Goal: Task Accomplishment & Management: Use online tool/utility

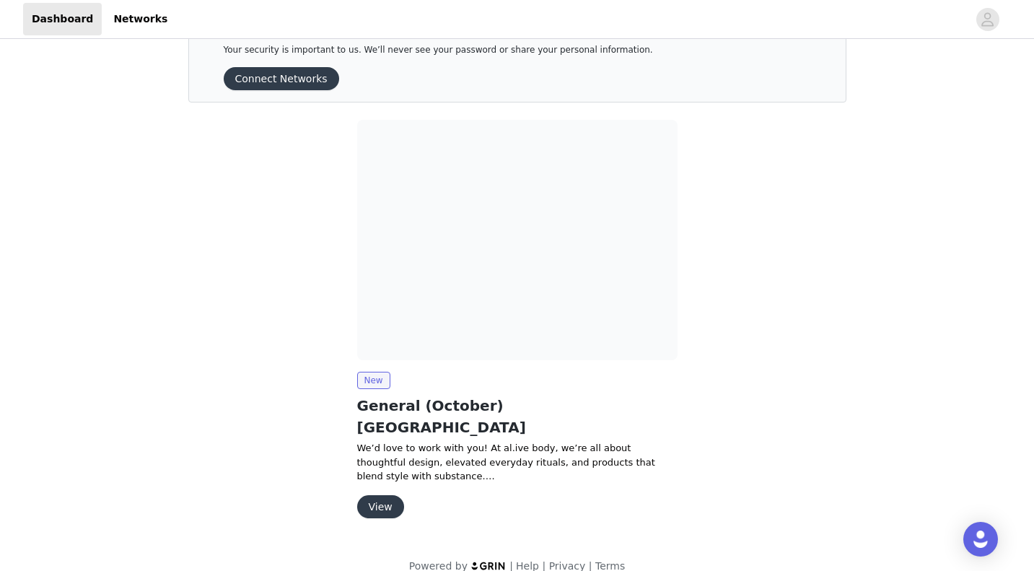
scroll to position [41, 0]
click at [380, 496] on button "View" at bounding box center [380, 507] width 47 height 23
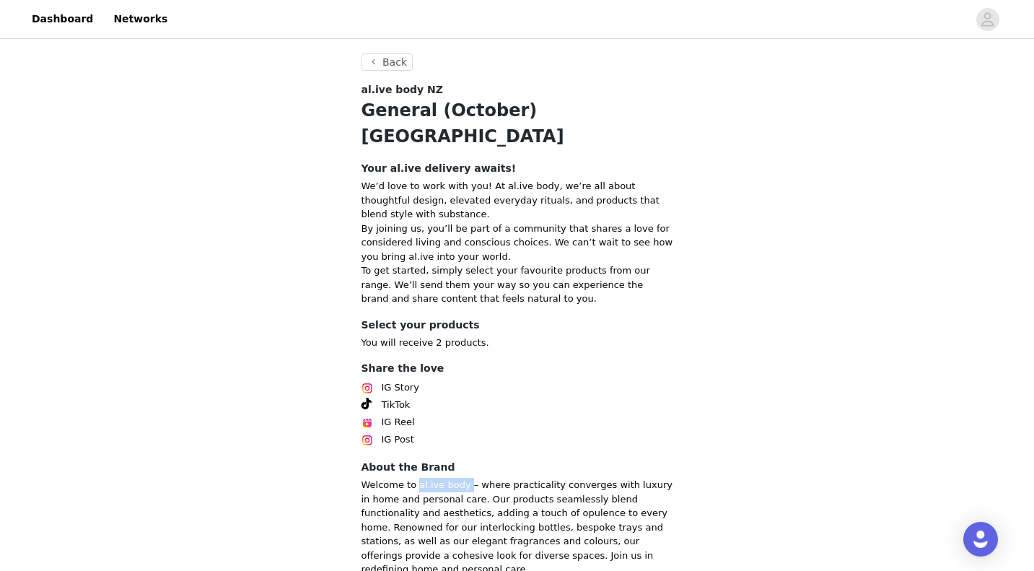
drag, startPoint x: 416, startPoint y: 455, endPoint x: 464, endPoint y: 454, distance: 47.6
click at [464, 478] on p "Welcome to al.ive body – where practicality converges with luxury in home and p…" at bounding box center [518, 527] width 312 height 99
copy p "al.ive body"
click at [513, 379] on div "IG Story" at bounding box center [518, 387] width 312 height 17
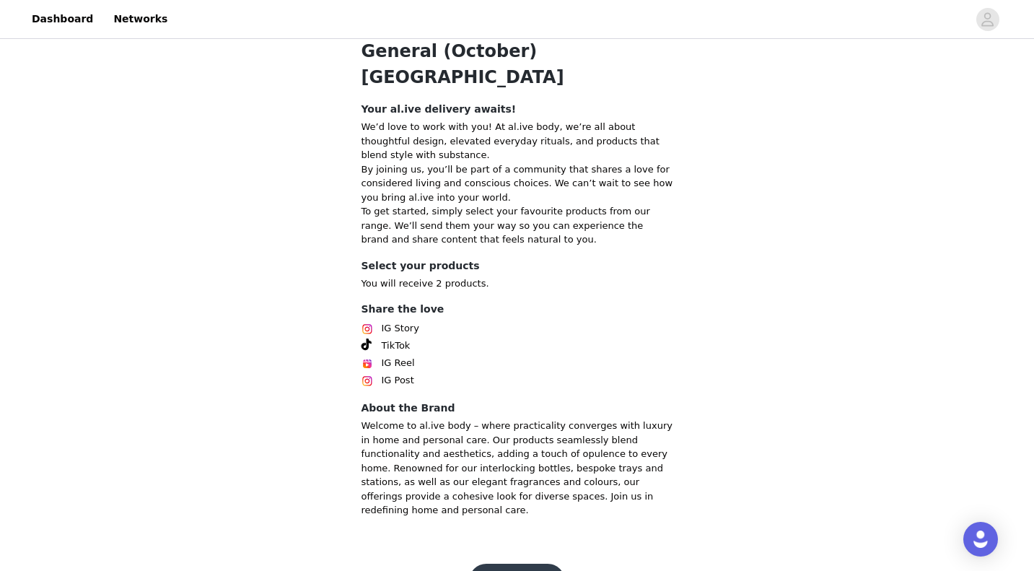
scroll to position [58, 0]
click at [515, 565] on button "Get Started" at bounding box center [517, 582] width 96 height 35
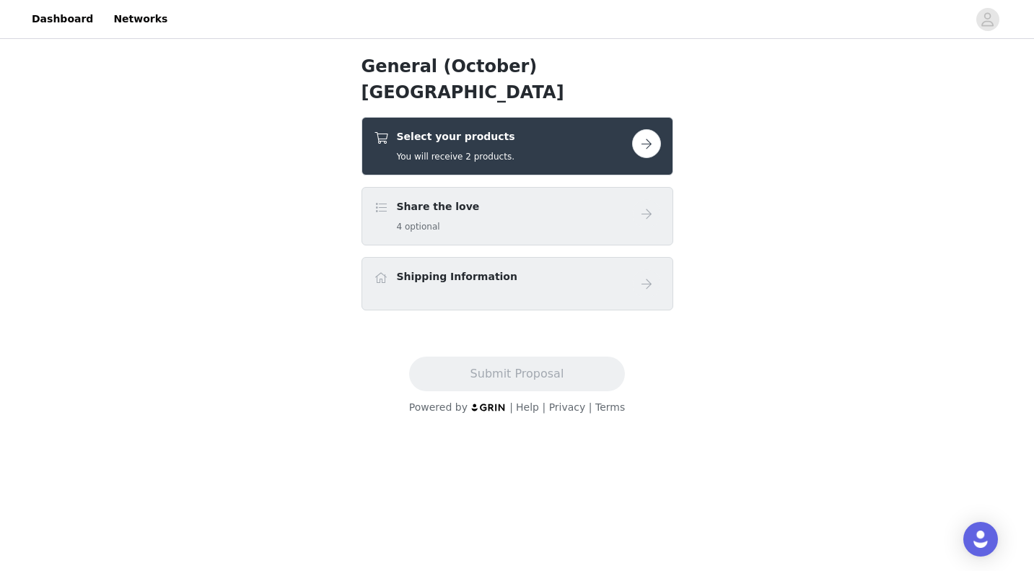
click at [649, 129] on button "button" at bounding box center [646, 143] width 29 height 29
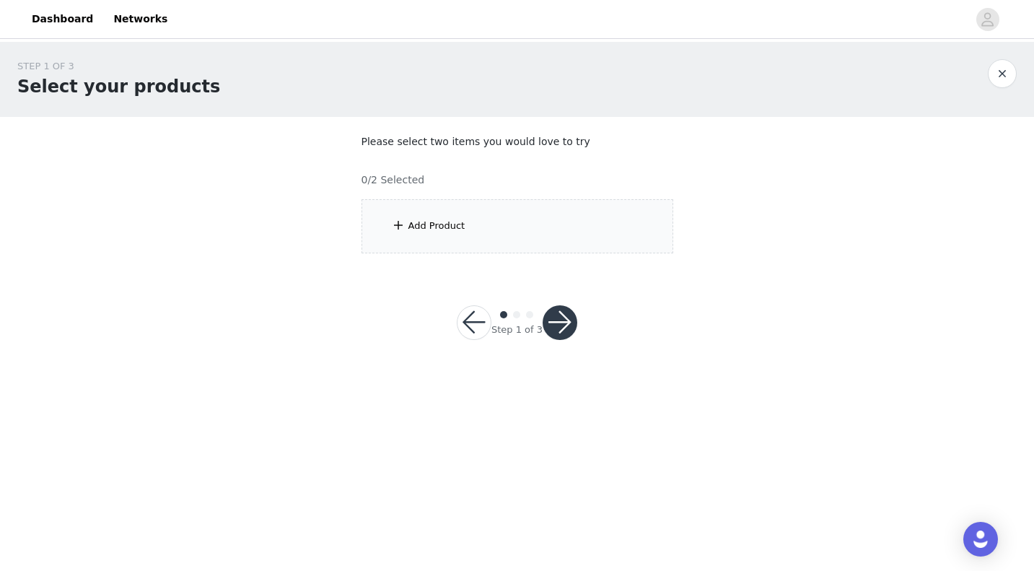
click at [510, 226] on div "Add Product" at bounding box center [518, 226] width 312 height 54
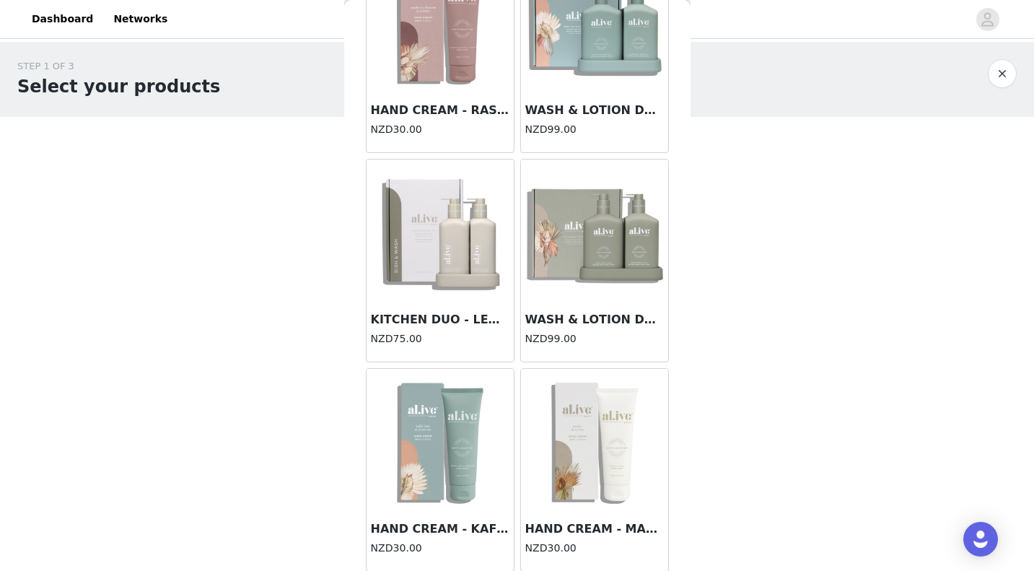
scroll to position [556, 0]
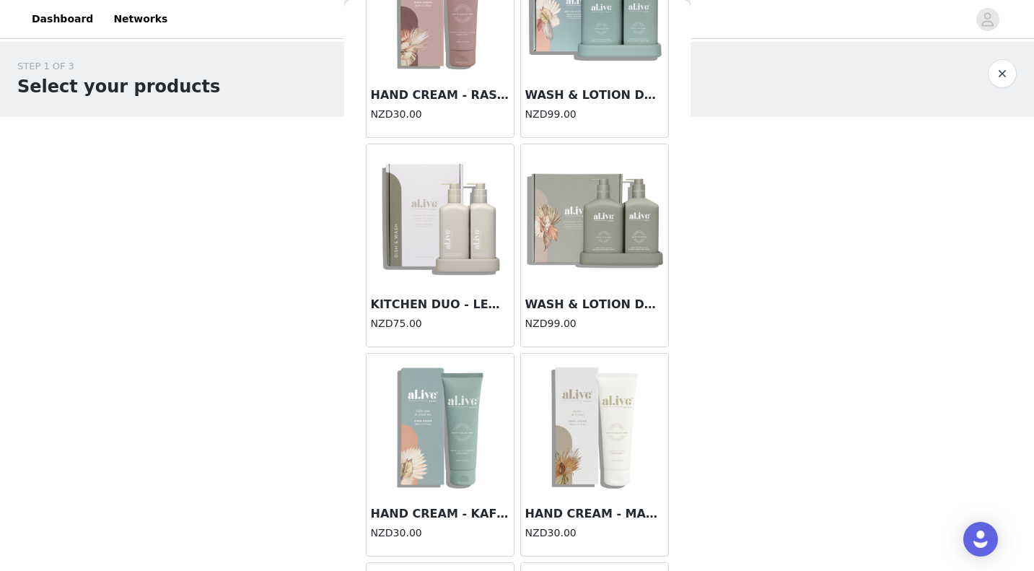
click at [450, 245] on img at bounding box center [440, 216] width 144 height 144
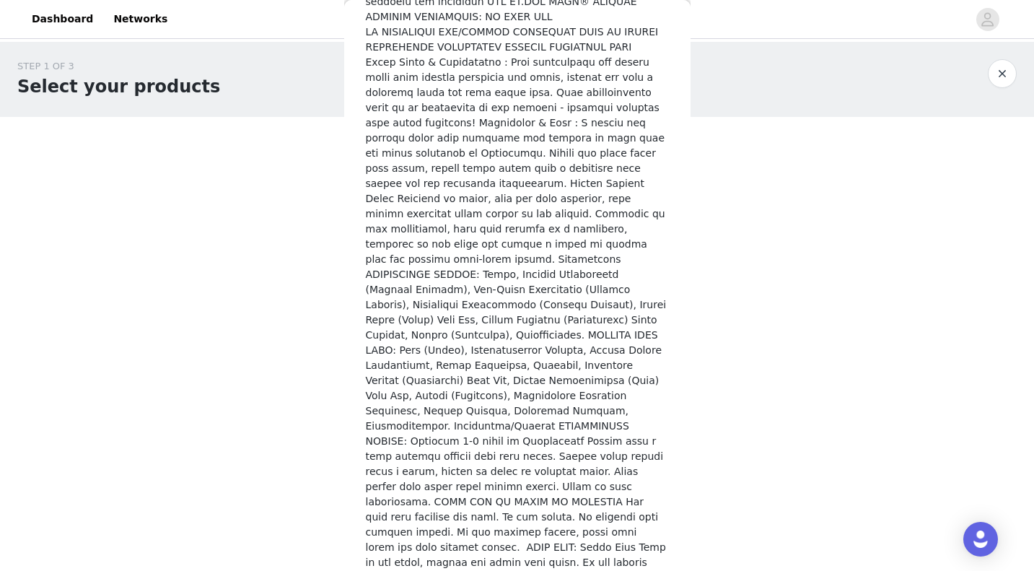
scroll to position [779, 0]
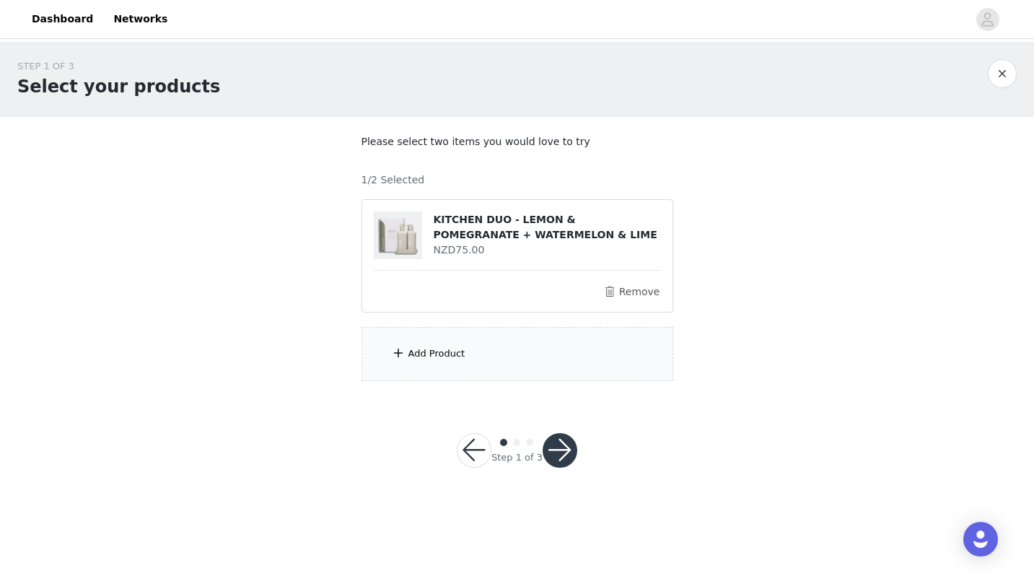
click at [450, 360] on div "Add Product" at bounding box center [518, 354] width 312 height 54
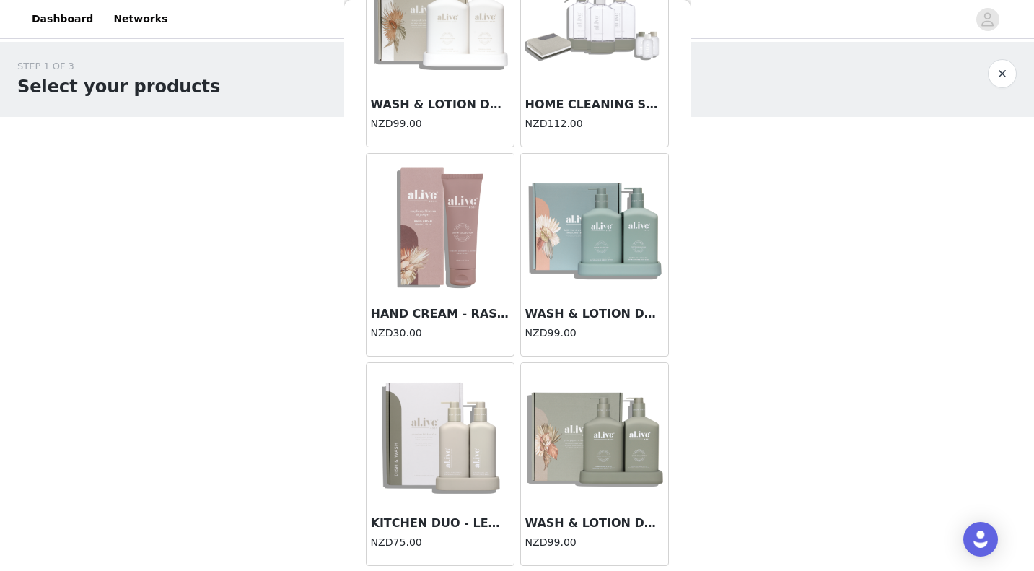
scroll to position [337, 0]
click at [541, 462] on img at bounding box center [595, 436] width 144 height 144
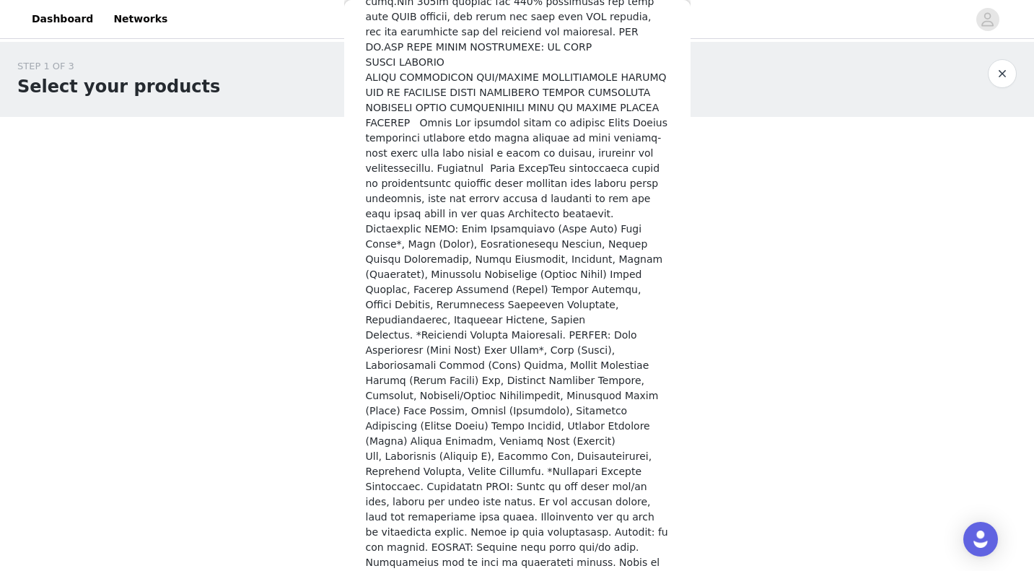
scroll to position [639, 0]
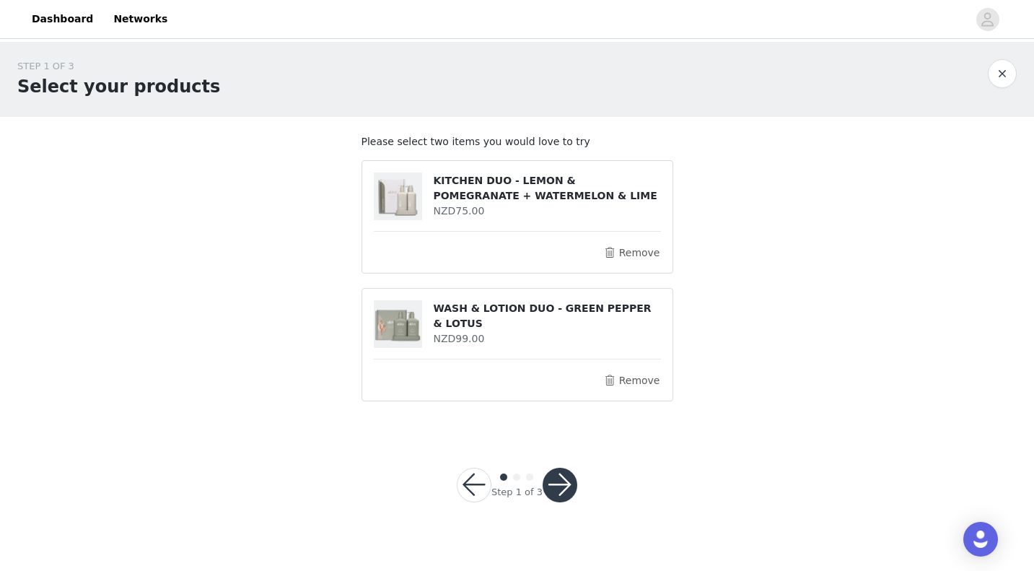
click at [567, 483] on button "button" at bounding box center [560, 485] width 35 height 35
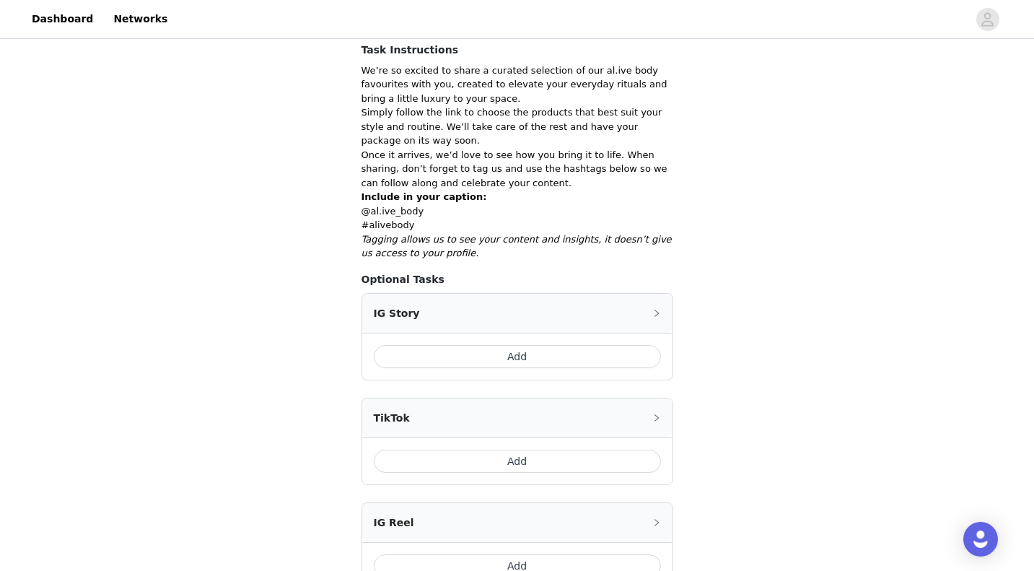
scroll to position [270, 0]
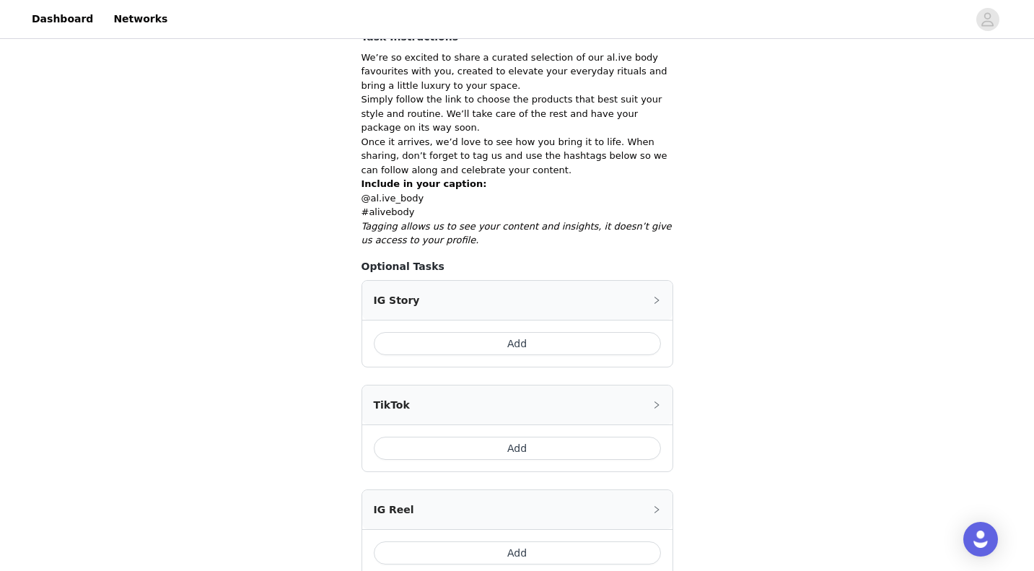
click at [535, 338] on button "Add" at bounding box center [517, 343] width 287 height 23
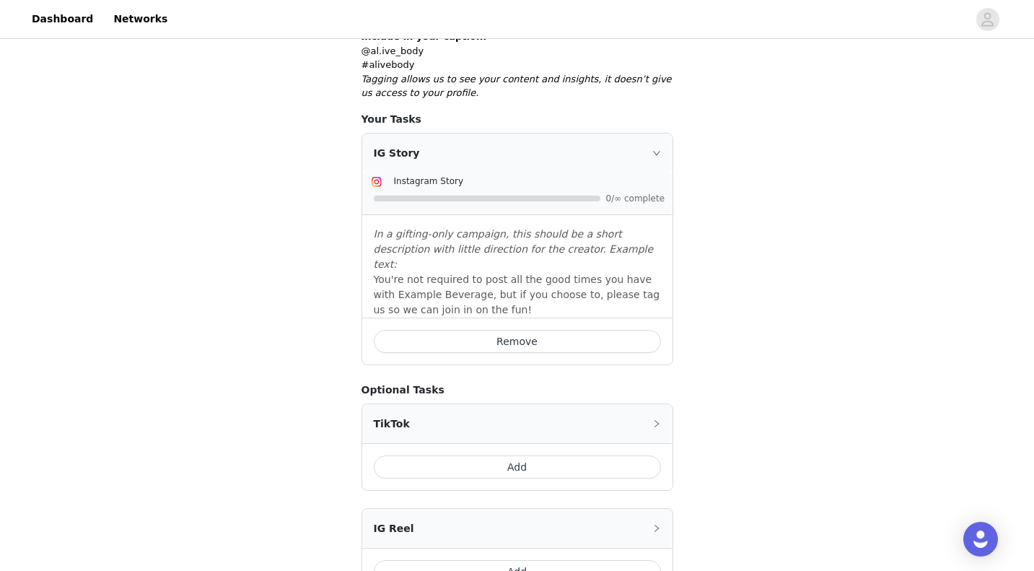
scroll to position [426, 0]
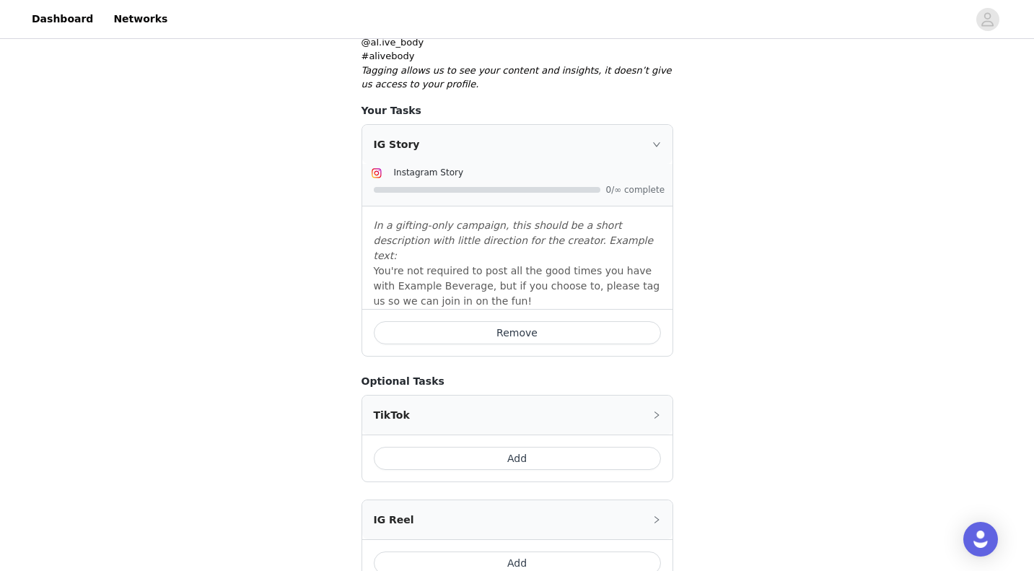
click at [652, 395] on div "TikTok" at bounding box center [517, 414] width 310 height 39
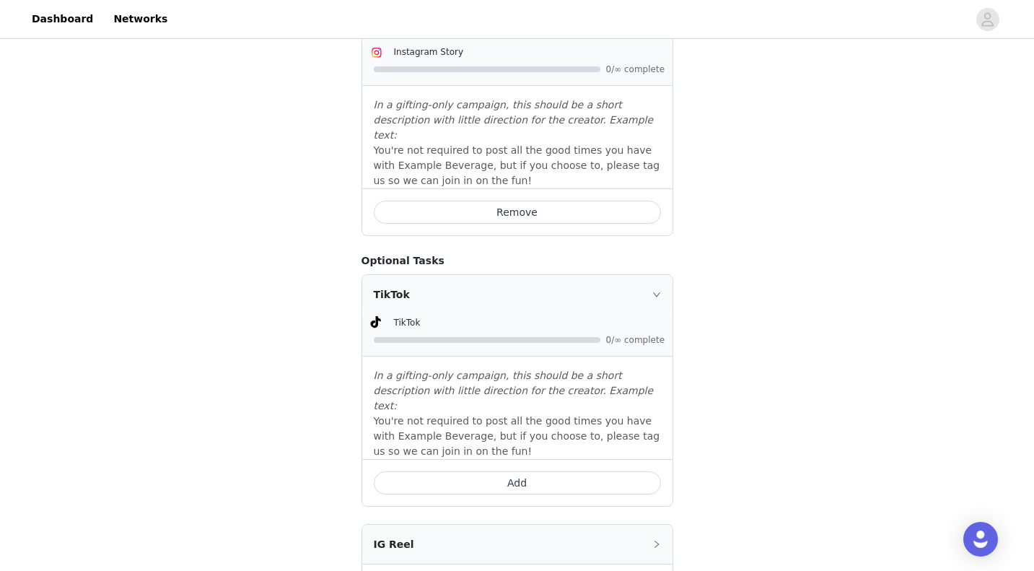
scroll to position [203, 0]
